Goal: Task Accomplishment & Management: Manage account settings

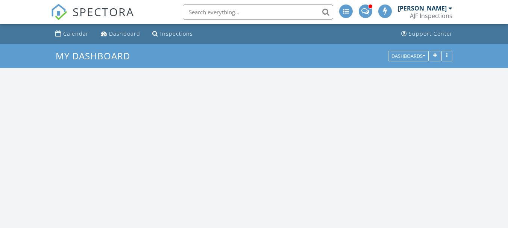
scroll to position [621, 520]
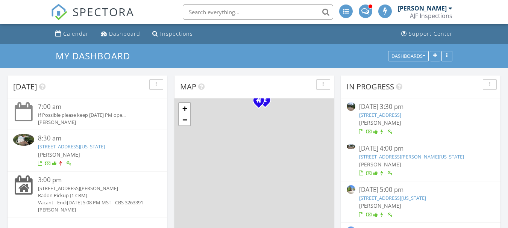
click at [105, 145] on link "24724 N 119th Pl , Scottsdale, Arizona 85255" at bounding box center [71, 146] width 67 height 7
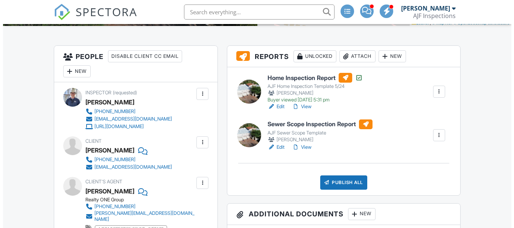
scroll to position [188, 0]
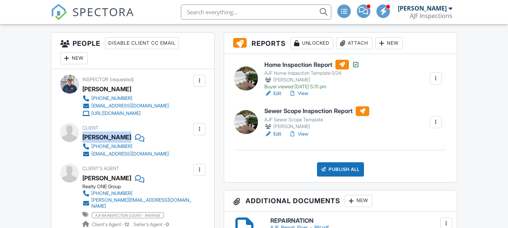
drag, startPoint x: 173, startPoint y: 139, endPoint x: 173, endPoint y: 129, distance: 10.9
click at [173, 129] on div "Client [PERSON_NAME] [PHONE_NUMBER] [EMAIL_ADDRESS][DOMAIN_NAME]" at bounding box center [143, 140] width 123 height 35
copy div "[PERSON_NAME]"
click at [357, 39] on div "Attach" at bounding box center [354, 43] width 36 height 12
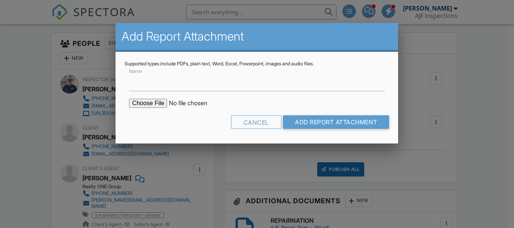
click at [147, 103] on input "file" at bounding box center [193, 103] width 128 height 9
type input "C:\fakepath\WDIIR Inspection (NO Evidence Found).pdf"
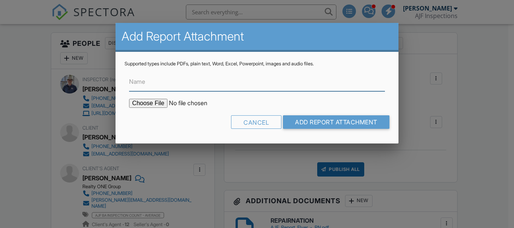
click at [214, 82] on input "Name" at bounding box center [256, 82] width 255 height 18
type input "termite report"
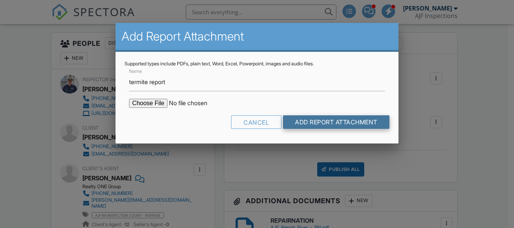
click at [327, 123] on input "Add Report Attachment" at bounding box center [336, 122] width 106 height 14
